Goal: Information Seeking & Learning: Learn about a topic

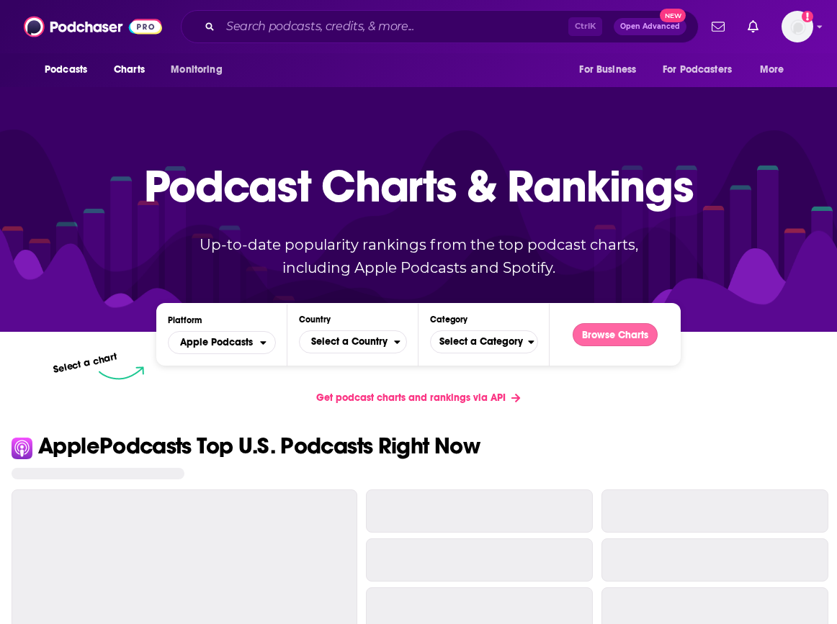
click at [612, 337] on button "Browse Charts" at bounding box center [615, 334] width 85 height 23
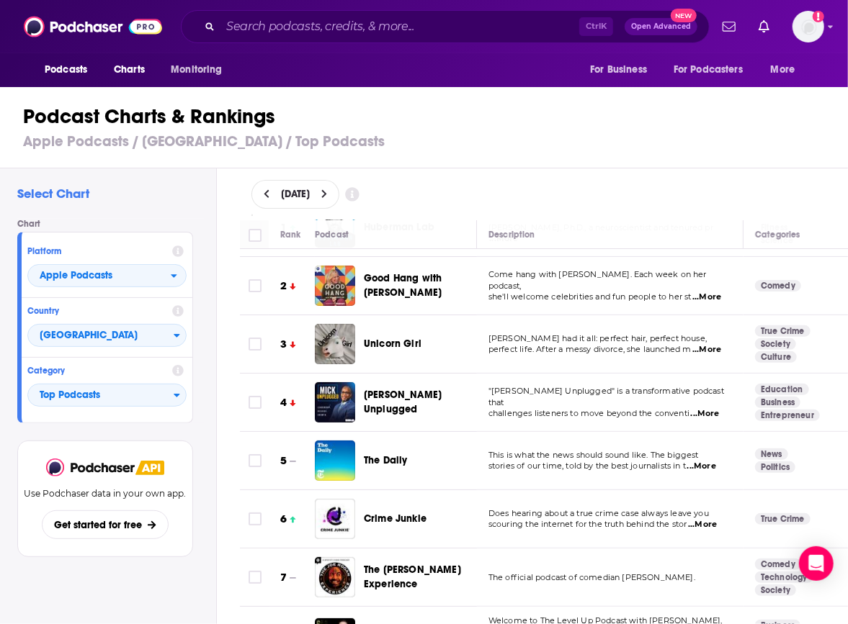
scroll to position [72, 0]
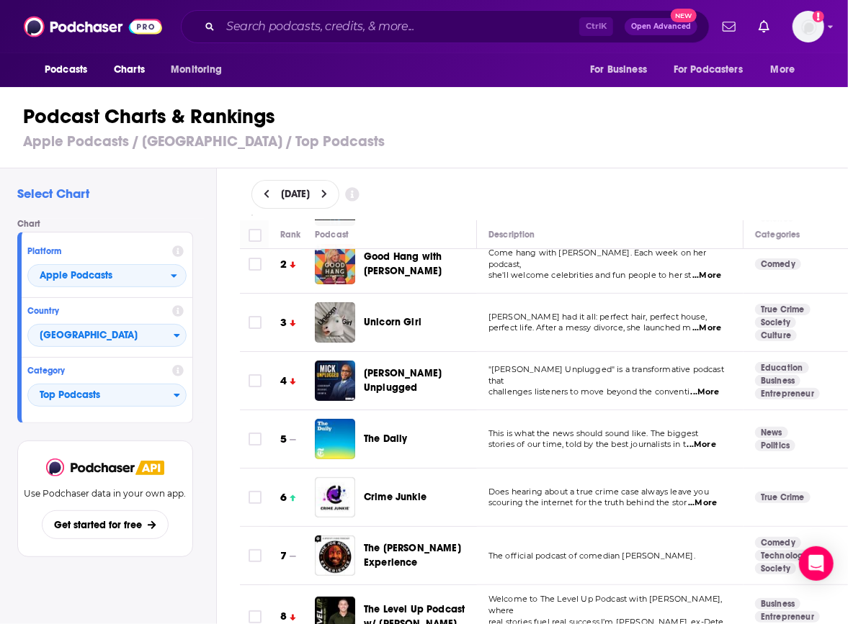
click at [182, 17] on div "Ctrl K Open Advanced New" at bounding box center [445, 26] width 529 height 33
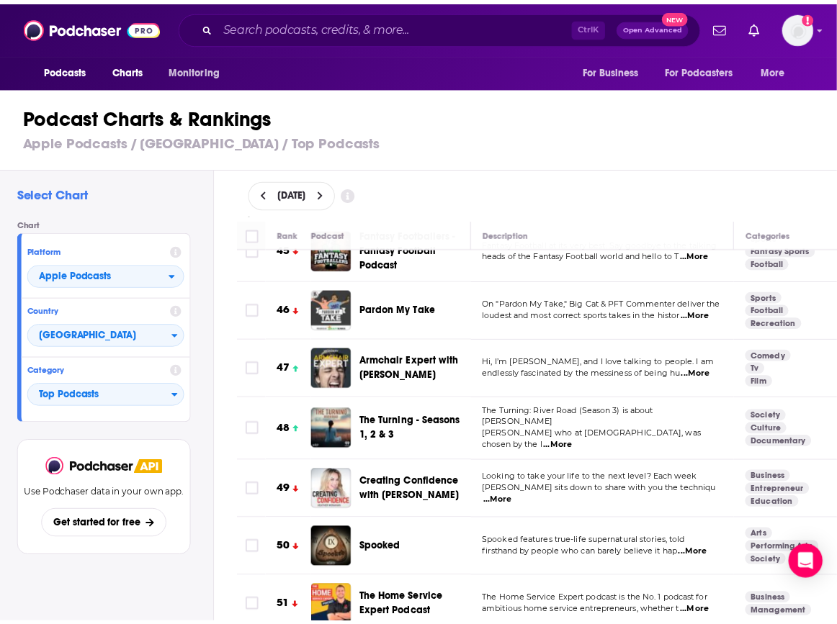
scroll to position [2737, 0]
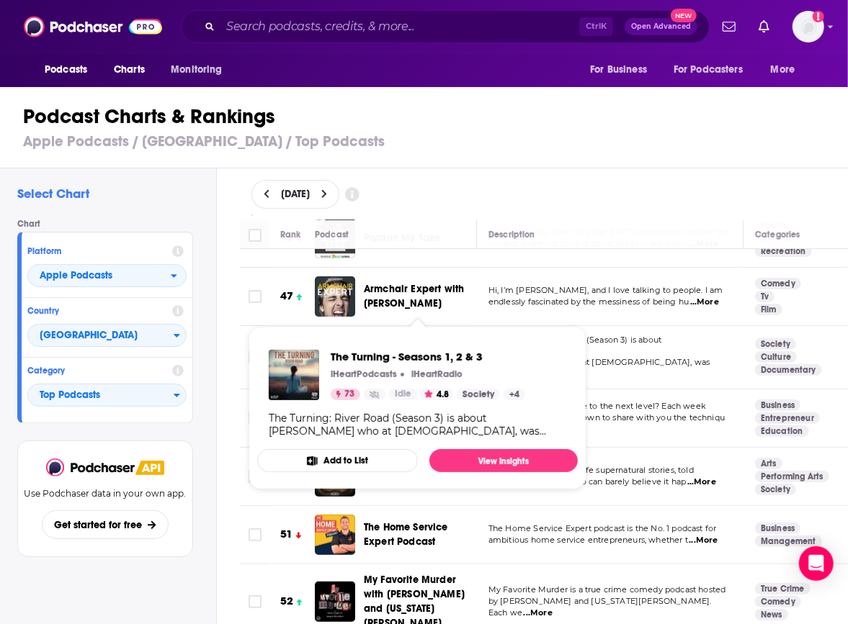
click at [428, 343] on span "The Turning - Seasons 1, 2 & 3" at bounding box center [418, 357] width 109 height 29
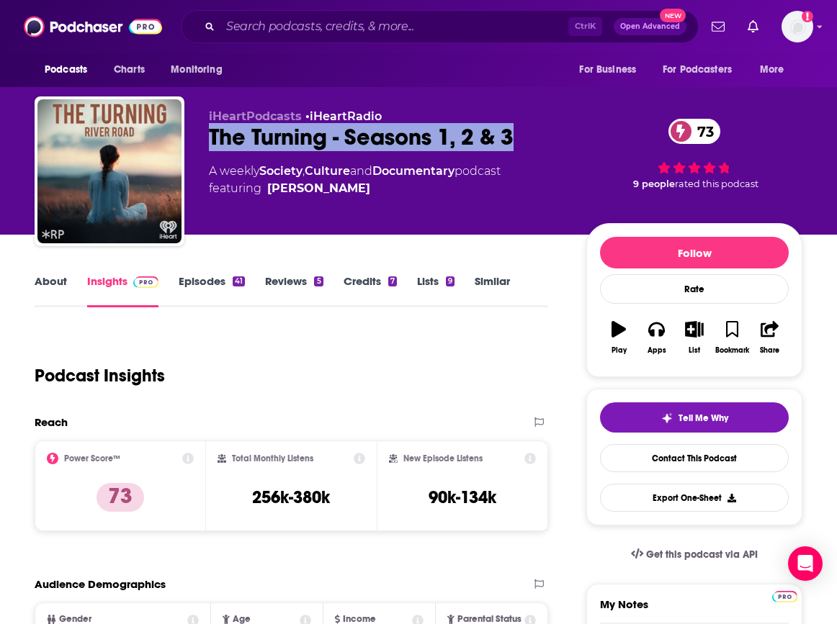
drag, startPoint x: 210, startPoint y: 130, endPoint x: 546, endPoint y: 146, distance: 336.0
click at [546, 146] on div "The Turning - Seasons 1, 2 & 3 73" at bounding box center [386, 137] width 354 height 28
copy h2 "The Turning - Seasons 1, 2 & 3"
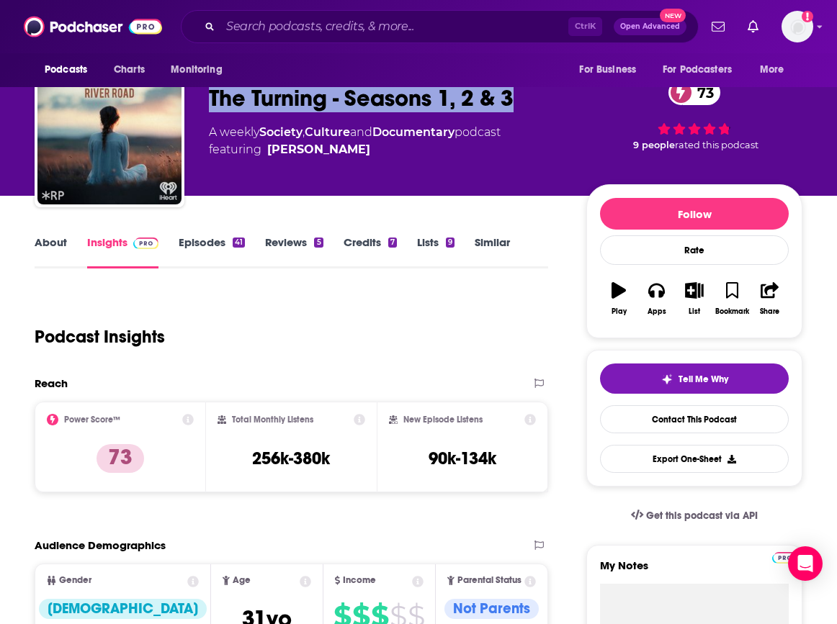
scroll to position [144, 0]
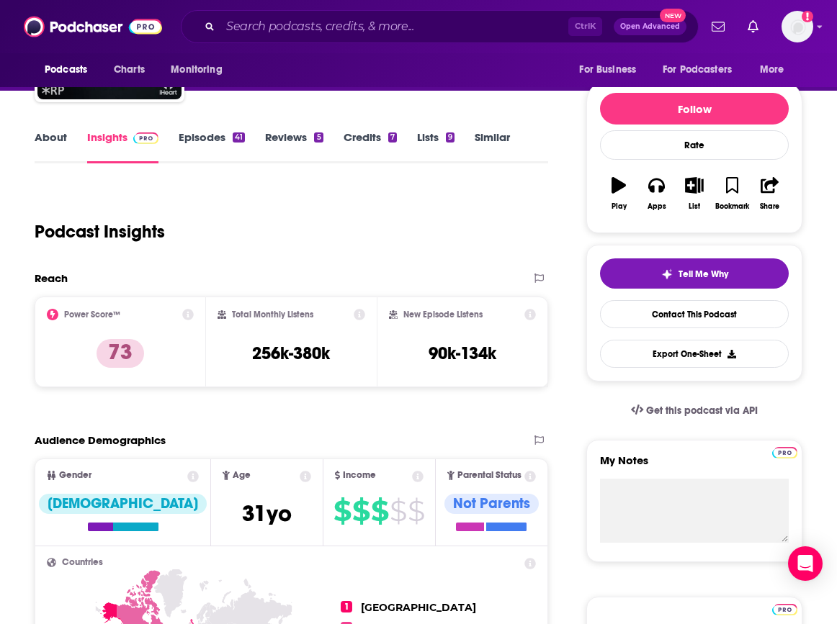
drag, startPoint x: 53, startPoint y: 382, endPoint x: 79, endPoint y: 382, distance: 25.9
click at [0, 0] on p "Charts" at bounding box center [0, 0] width 0 height 0
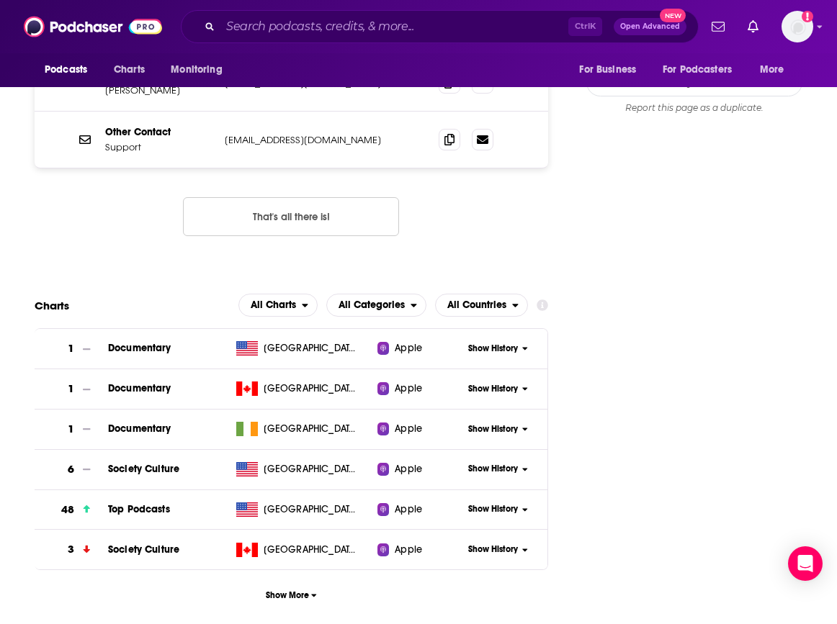
scroll to position [1446, 0]
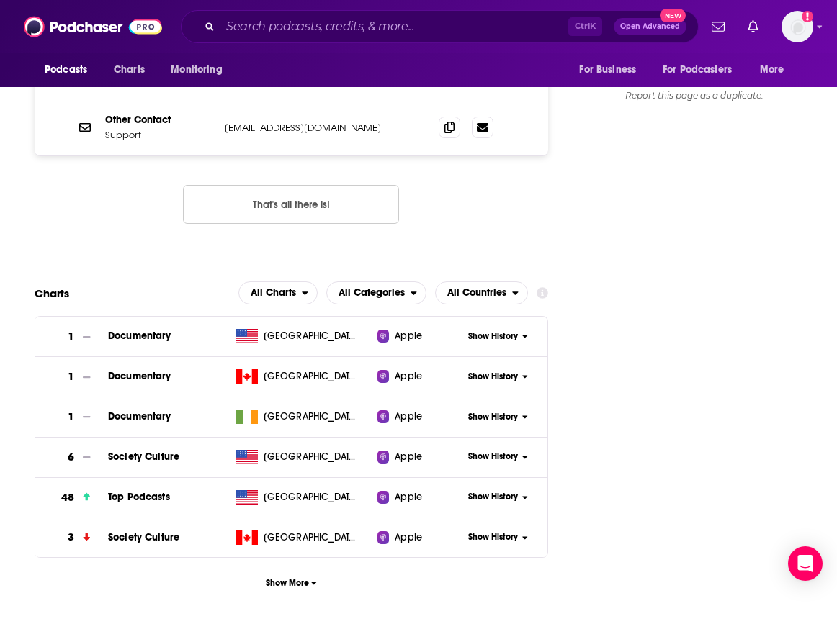
click at [528, 493] on icon at bounding box center [525, 497] width 6 height 9
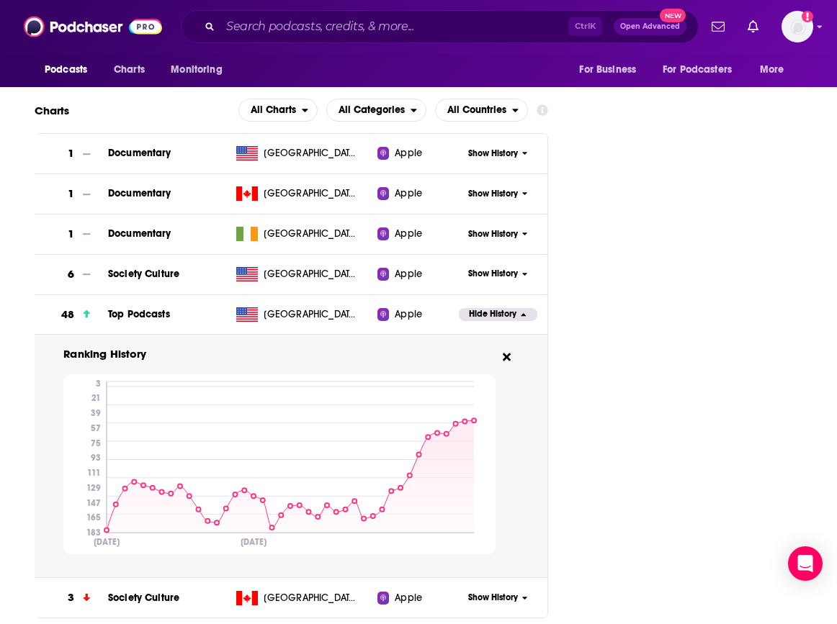
scroll to position [1662, 0]
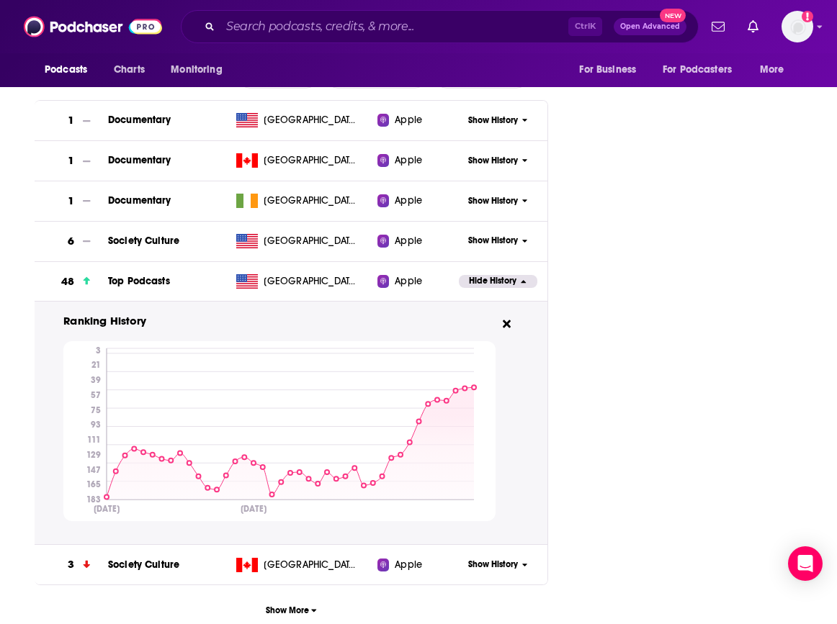
click at [0, 0] on div "Reach & Audience Content Social Contacts Charts Sponsors Details Similar Contac…" at bounding box center [0, 0] width 0 height 0
click at [133, 73] on span "Charts" at bounding box center [129, 70] width 31 height 20
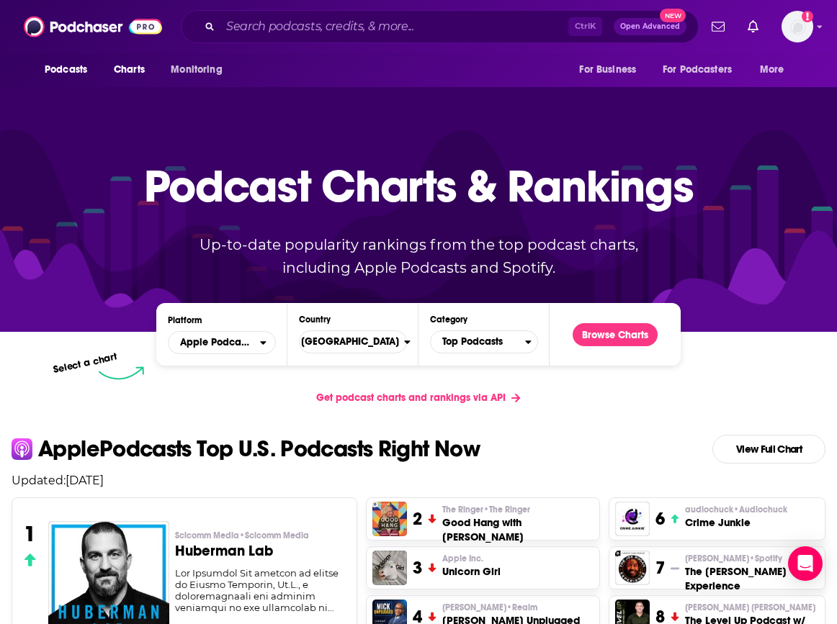
drag, startPoint x: 71, startPoint y: 273, endPoint x: 156, endPoint y: 279, distance: 85.2
click at [71, 273] on div at bounding box center [418, 209] width 837 height 246
click at [260, 338] on span "Apple Podcasts" at bounding box center [214, 343] width 91 height 24
click at [239, 381] on div "Spotify" at bounding box center [222, 386] width 97 height 17
click at [637, 338] on button "Browse Charts" at bounding box center [615, 334] width 85 height 23
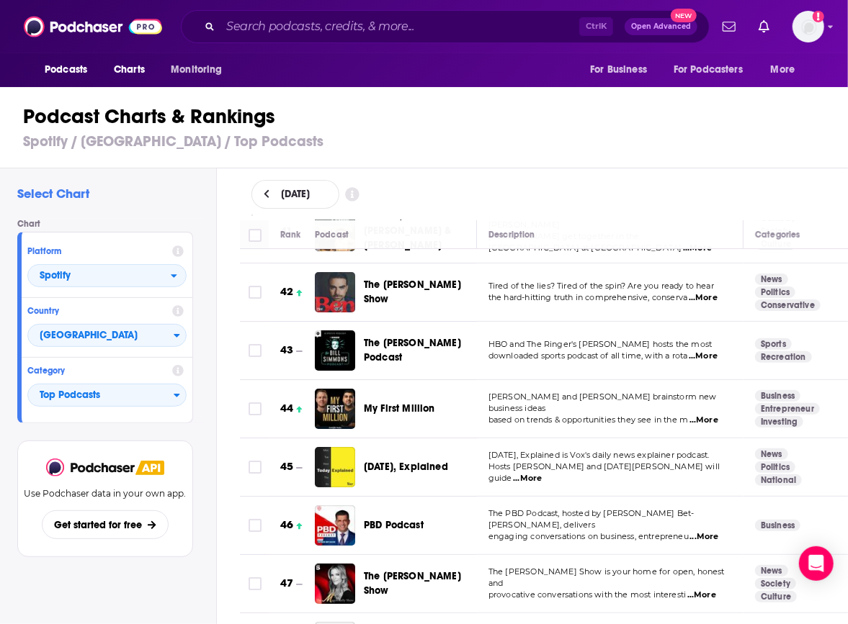
scroll to position [2449, 0]
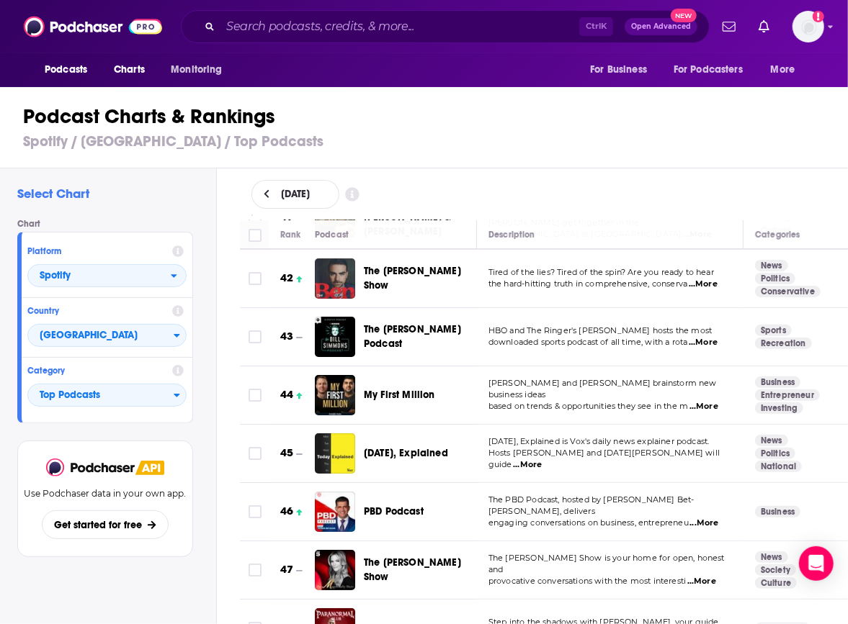
drag, startPoint x: 79, startPoint y: 580, endPoint x: 86, endPoint y: 575, distance: 8.2
click at [79, 580] on div "Use Podchaser data in your own app. Get started for free" at bounding box center [105, 516] width 176 height 151
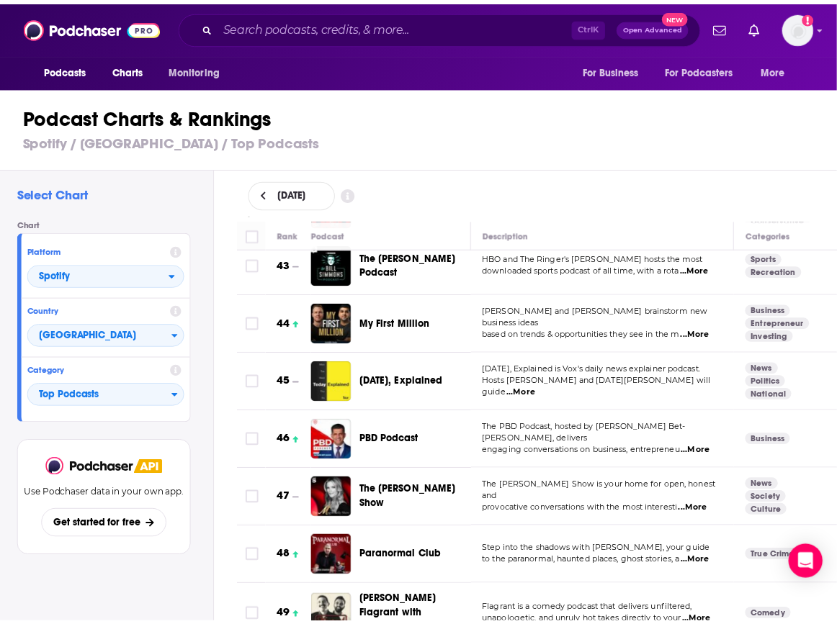
scroll to position [2593, 0]
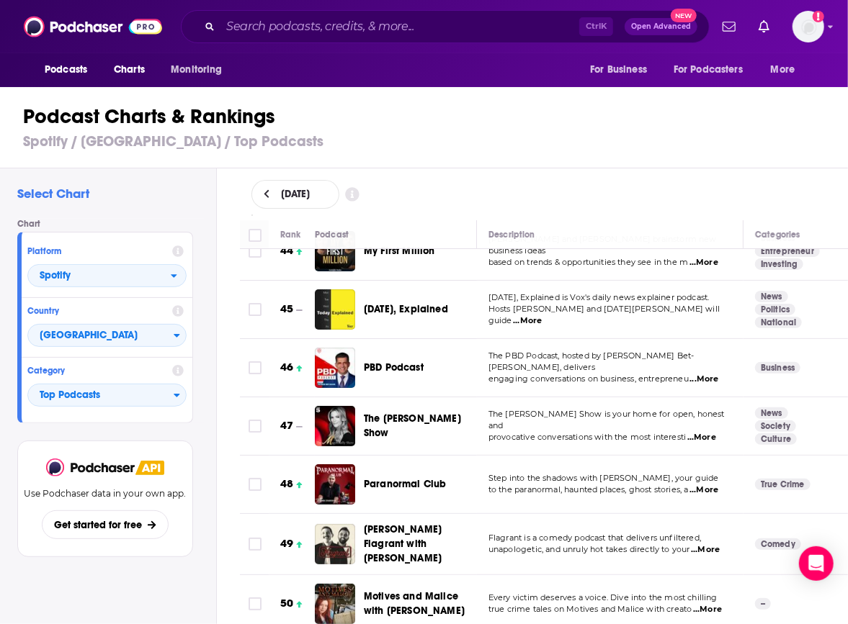
click at [410, 591] on span "Motives and Malice with [PERSON_NAME]" at bounding box center [414, 604] width 101 height 27
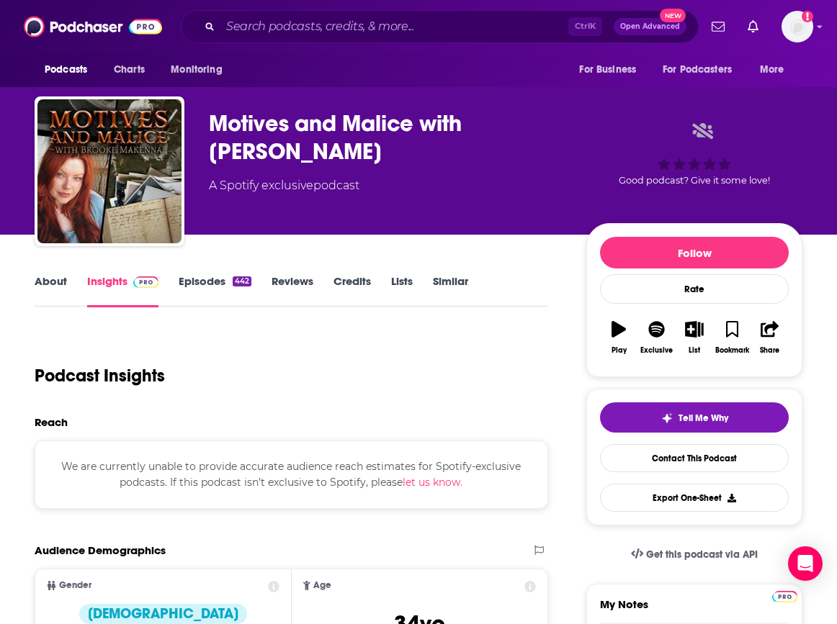
click at [0, 0] on p "Charts" at bounding box center [0, 0] width 0 height 0
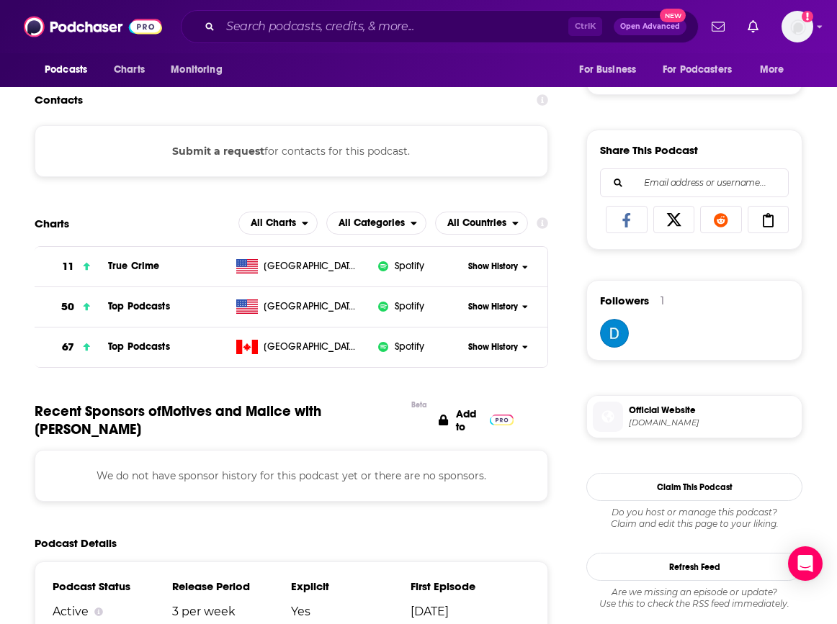
scroll to position [838, 0]
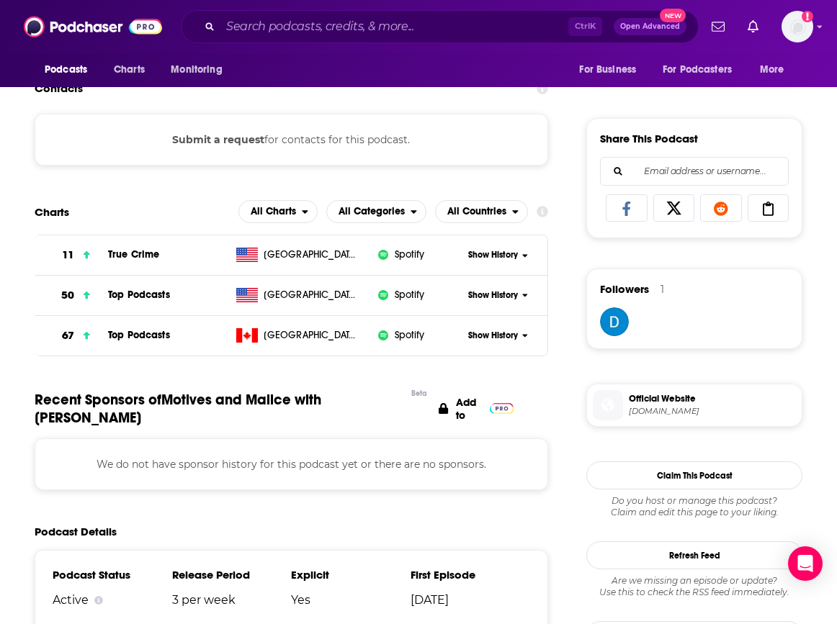
click at [518, 293] on span "Show History" at bounding box center [493, 296] width 50 height 12
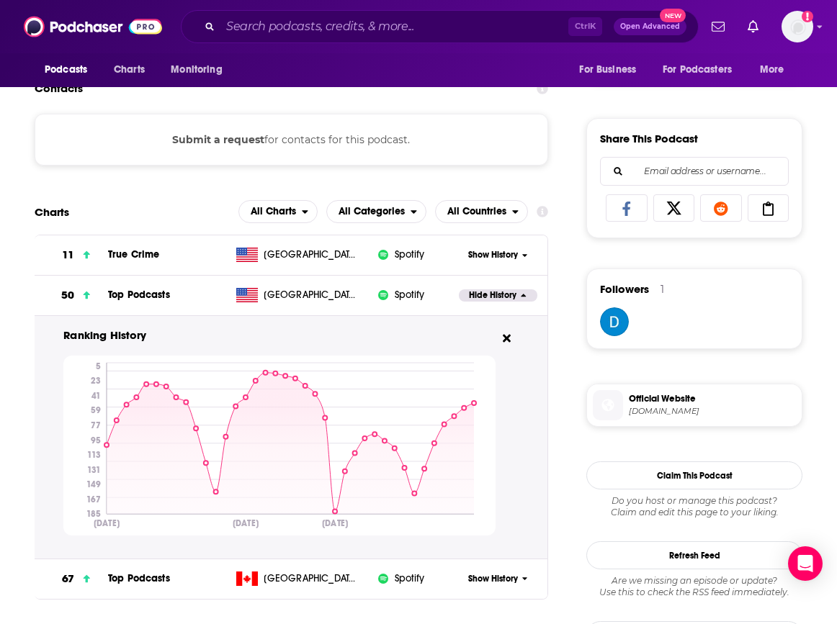
click at [0, 0] on div "Reach & Audience Content Social Contacts Charts Sponsors Details Similar Contac…" at bounding box center [0, 0] width 0 height 0
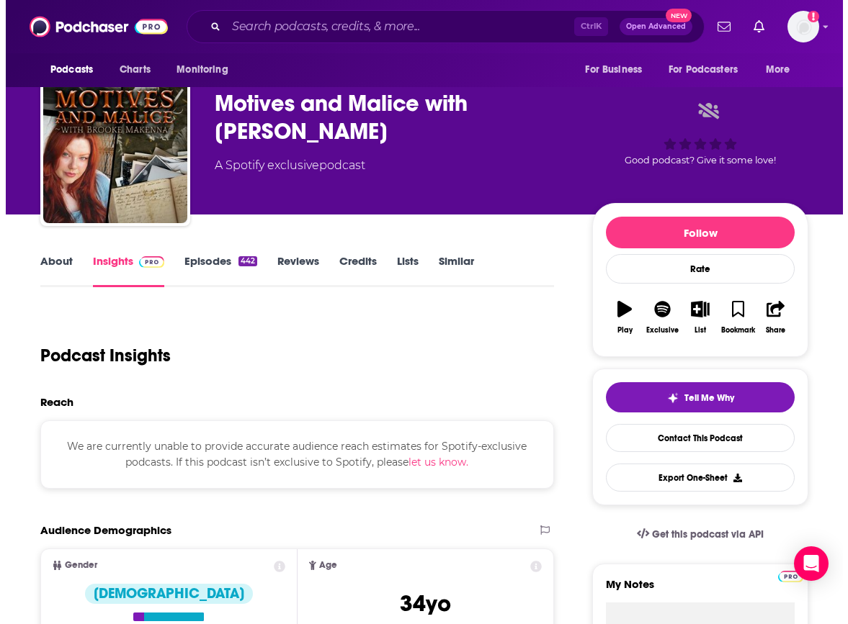
scroll to position [0, 0]
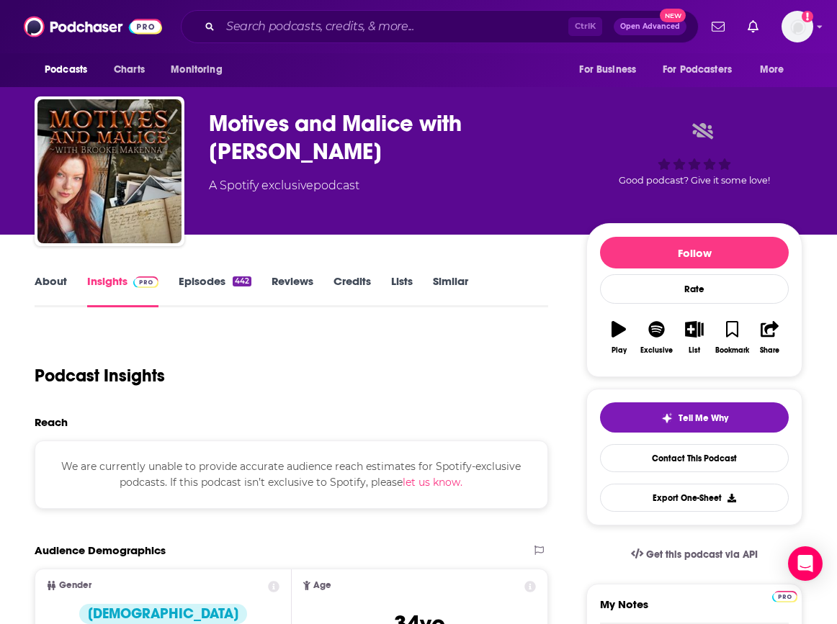
drag, startPoint x: 415, startPoint y: 151, endPoint x: 205, endPoint y: 122, distance: 212.3
click at [205, 122] on div "Motives and Malice with [PERSON_NAME] A Spotify exclusive podcast Good podcast?…" at bounding box center [419, 175] width 768 height 156
copy h2 "Motives and Malice with [PERSON_NAME]"
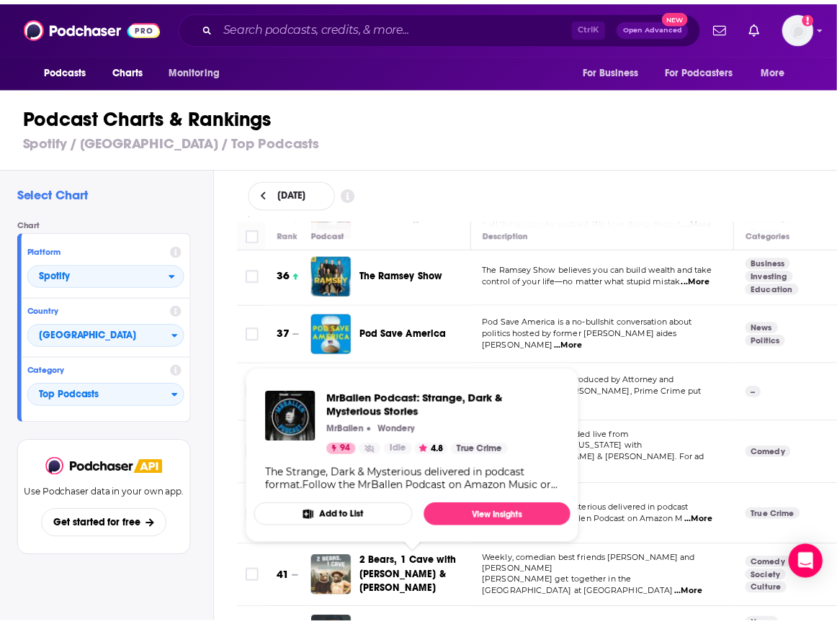
scroll to position [2233, 0]
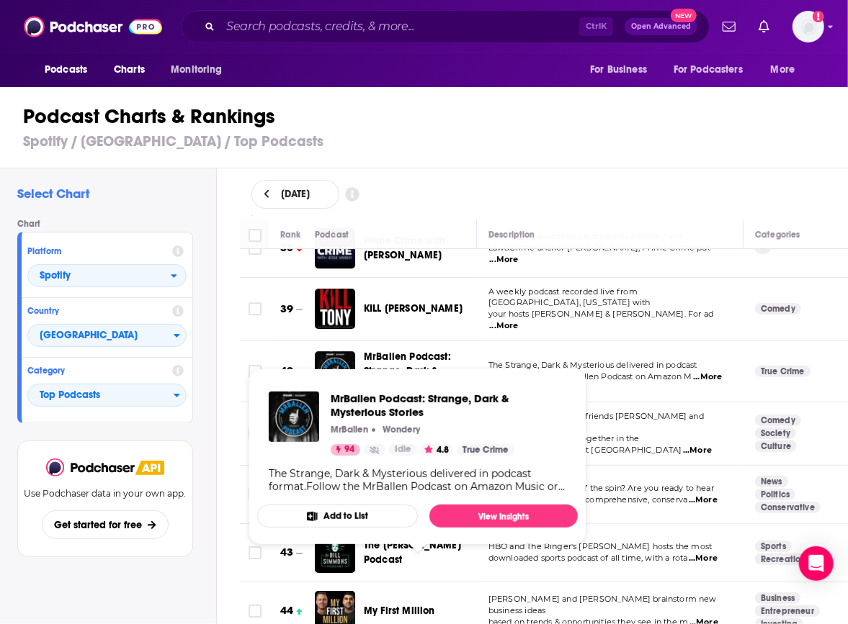
click at [388, 604] on span "My First Million" at bounding box center [399, 611] width 71 height 14
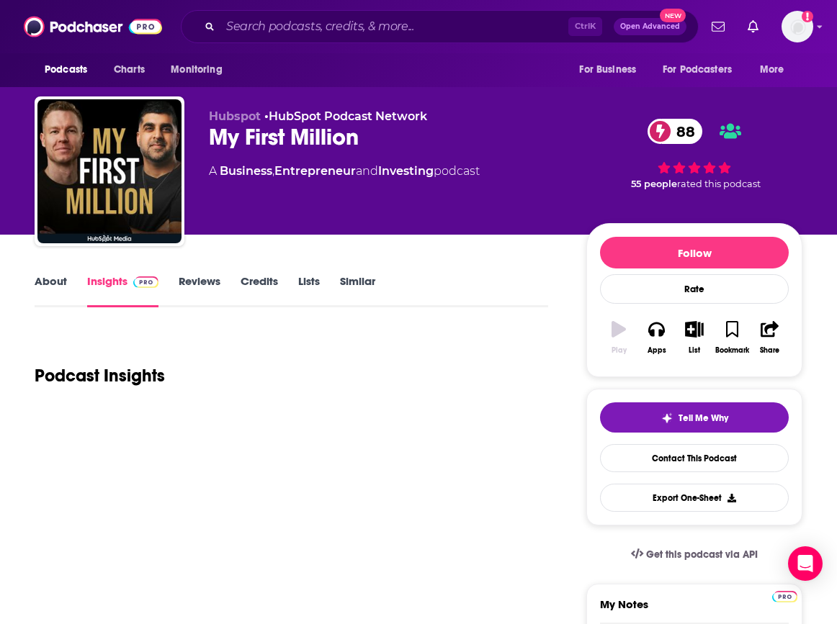
click at [392, 421] on div at bounding box center [291, 419] width 513 height 6
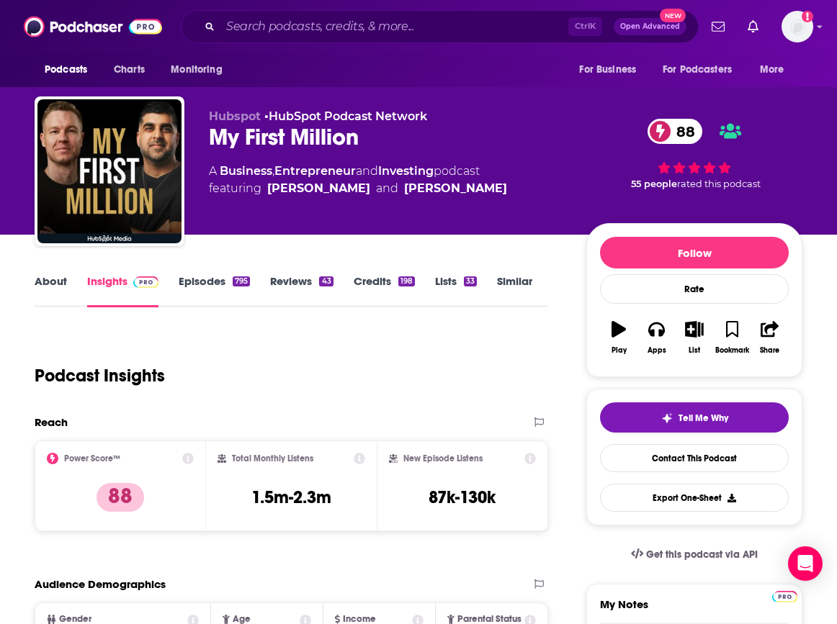
click at [0, 0] on p "Charts" at bounding box center [0, 0] width 0 height 0
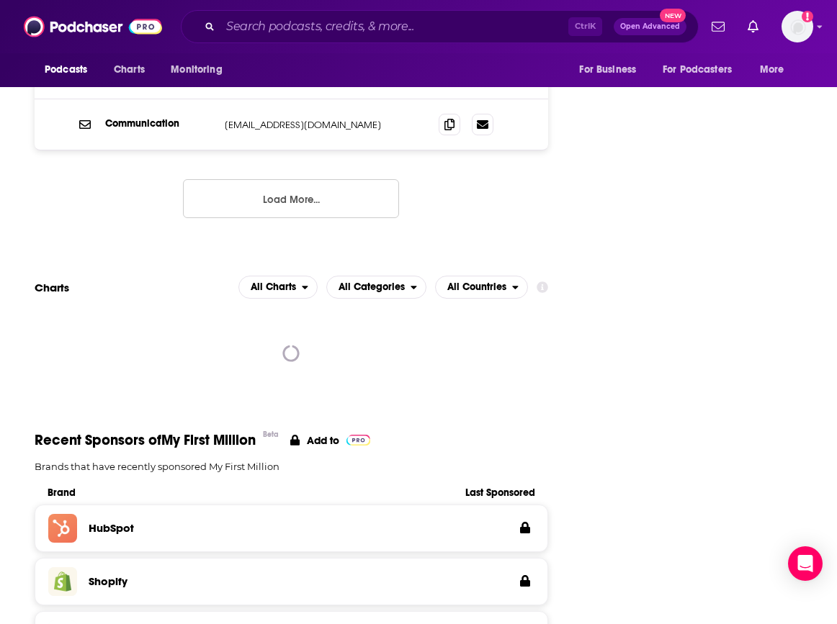
scroll to position [1801, 0]
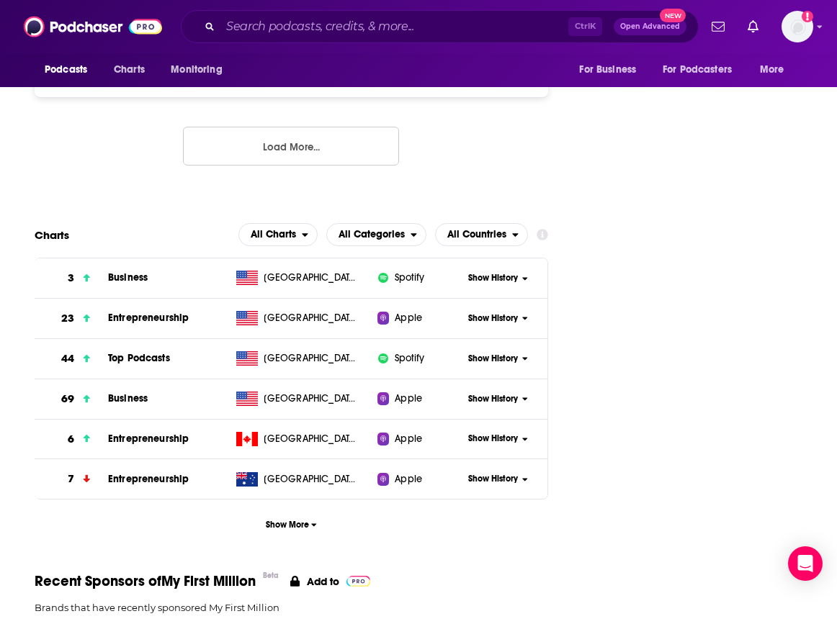
click at [547, 341] on div "Show History" at bounding box center [503, 358] width 89 height 35
click at [518, 353] on span "Show History" at bounding box center [493, 359] width 50 height 12
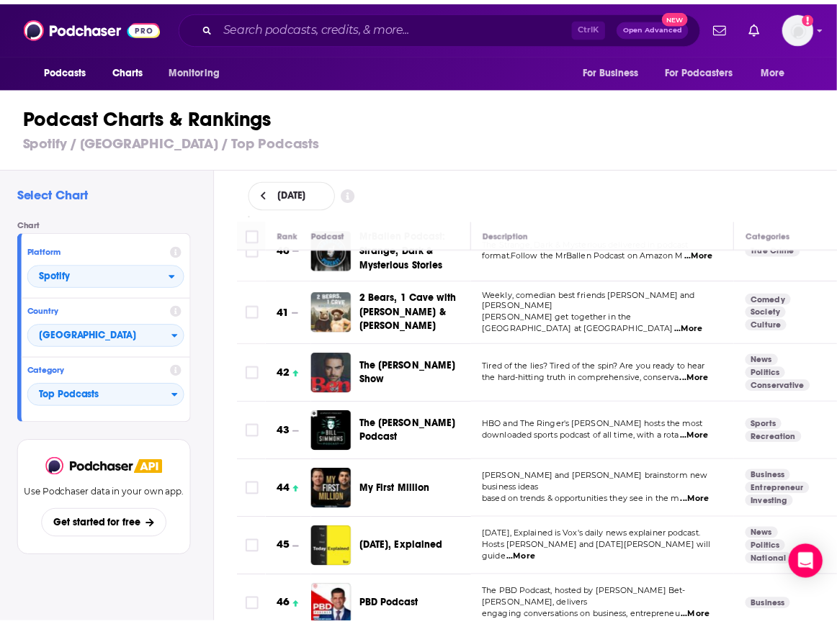
scroll to position [2449, 0]
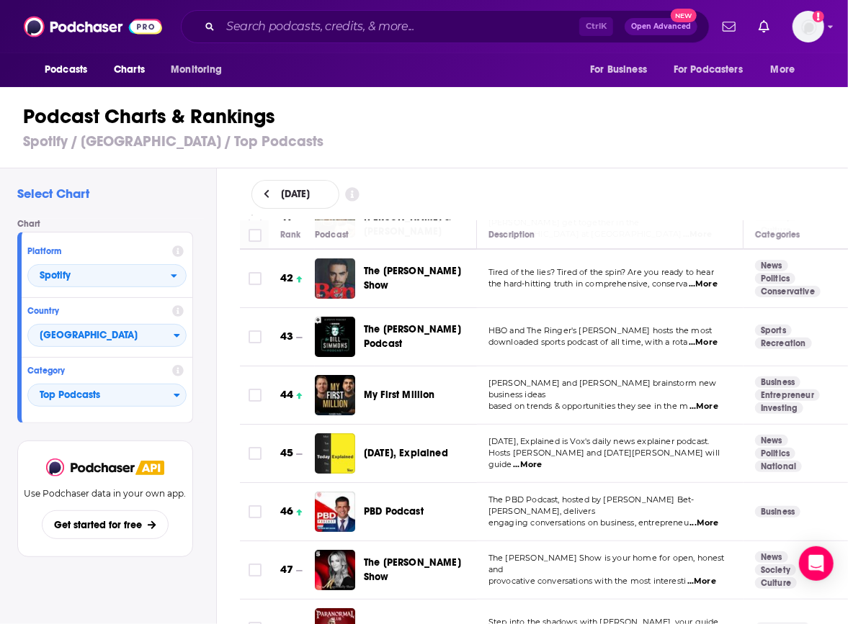
click at [405, 622] on span "Paranormal Club" at bounding box center [405, 628] width 83 height 12
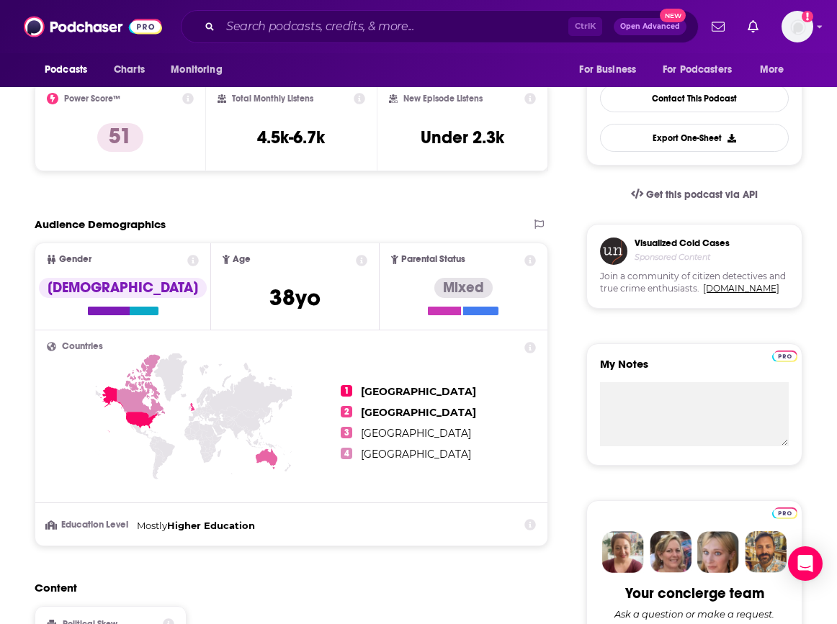
click at [0, 0] on button "Contacts" at bounding box center [0, 0] width 0 height 0
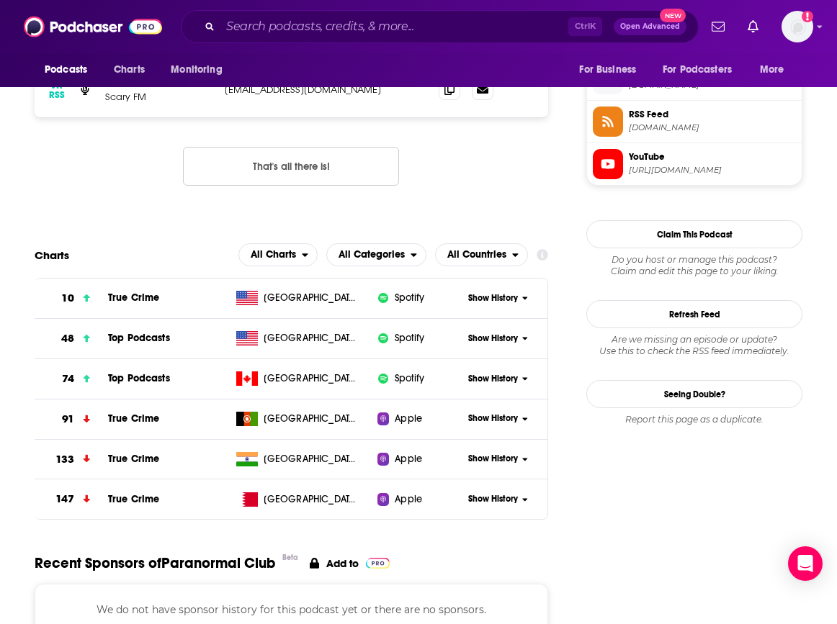
scroll to position [1206, 0]
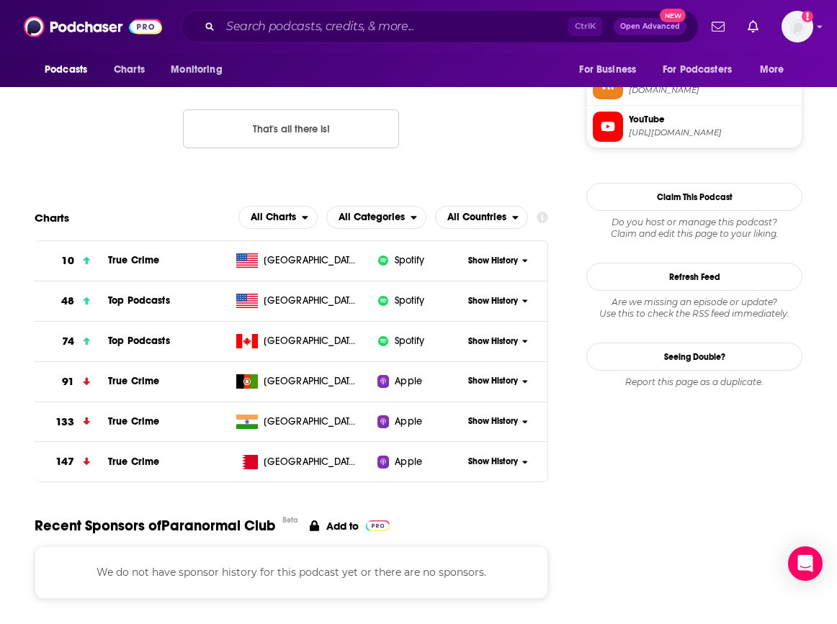
click at [518, 296] on span "Show History" at bounding box center [493, 301] width 50 height 12
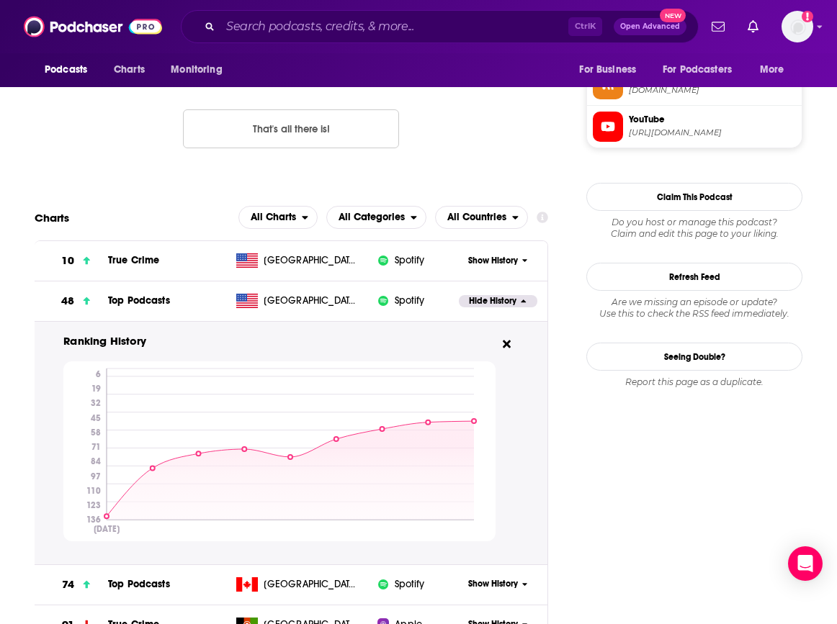
drag, startPoint x: 89, startPoint y: 501, endPoint x: 95, endPoint y: 493, distance: 9.8
click at [0, 0] on div "Reach & Audience Content Social Contacts Charts Sponsors Details Similar Contac…" at bounding box center [0, 0] width 0 height 0
